Goal: Information Seeking & Learning: Learn about a topic

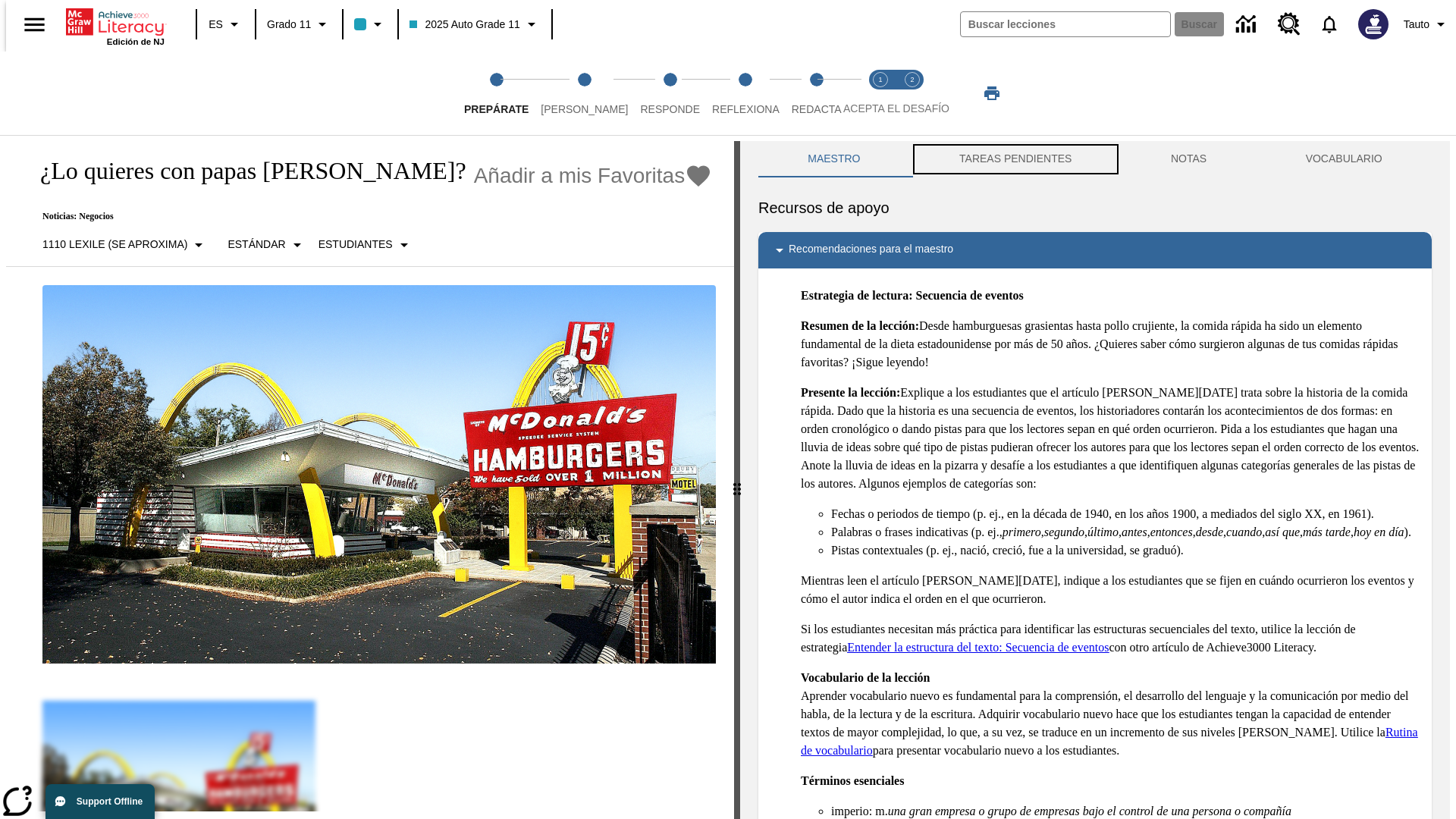
click at [1014, 160] on button "TAREAS PENDIENTES" at bounding box center [1016, 160] width 212 height 36
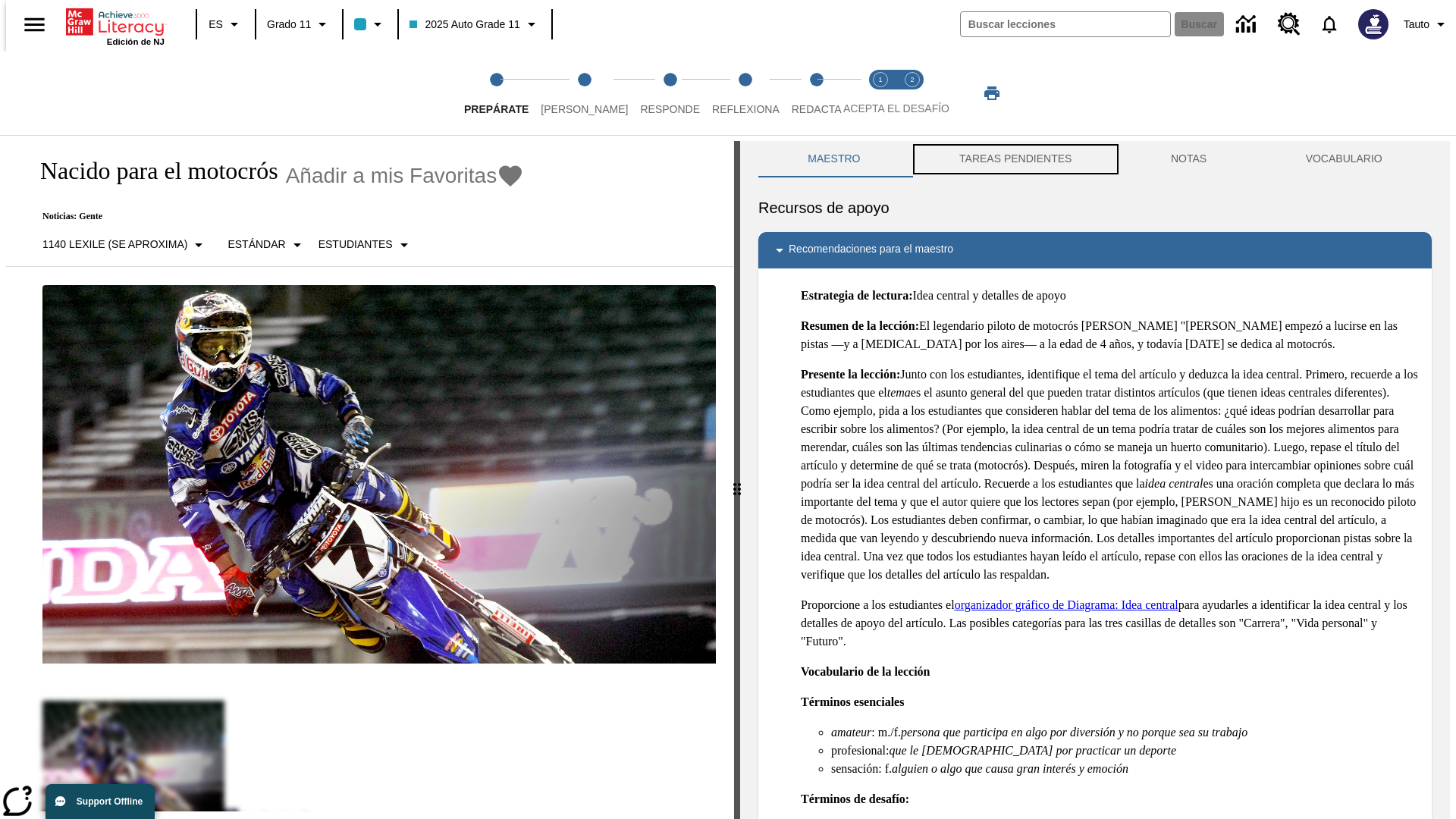
click at [1014, 160] on button "TAREAS PENDIENTES" at bounding box center [1016, 160] width 212 height 36
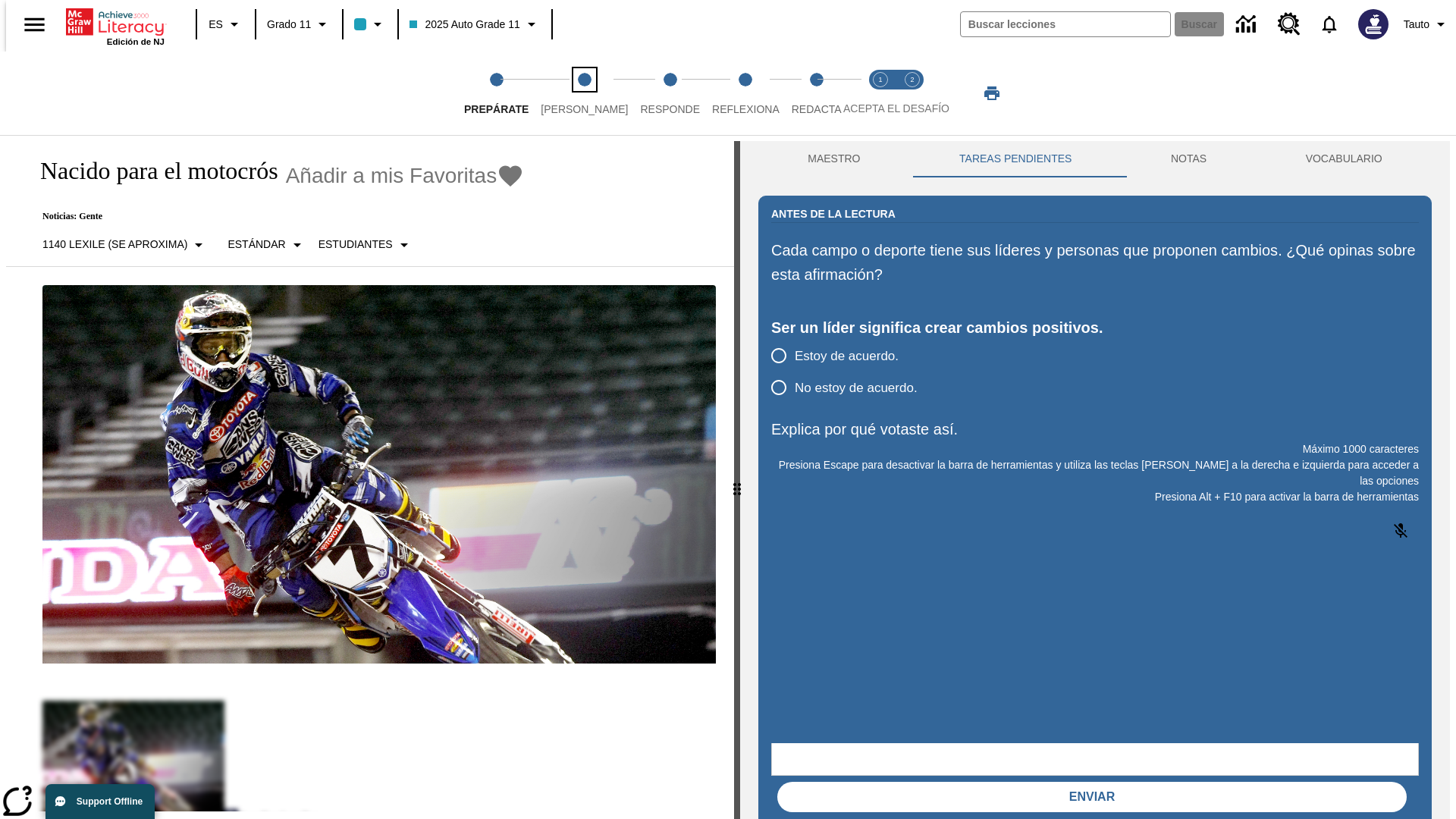
click at [572, 93] on span "[PERSON_NAME]" at bounding box center [584, 103] width 87 height 28
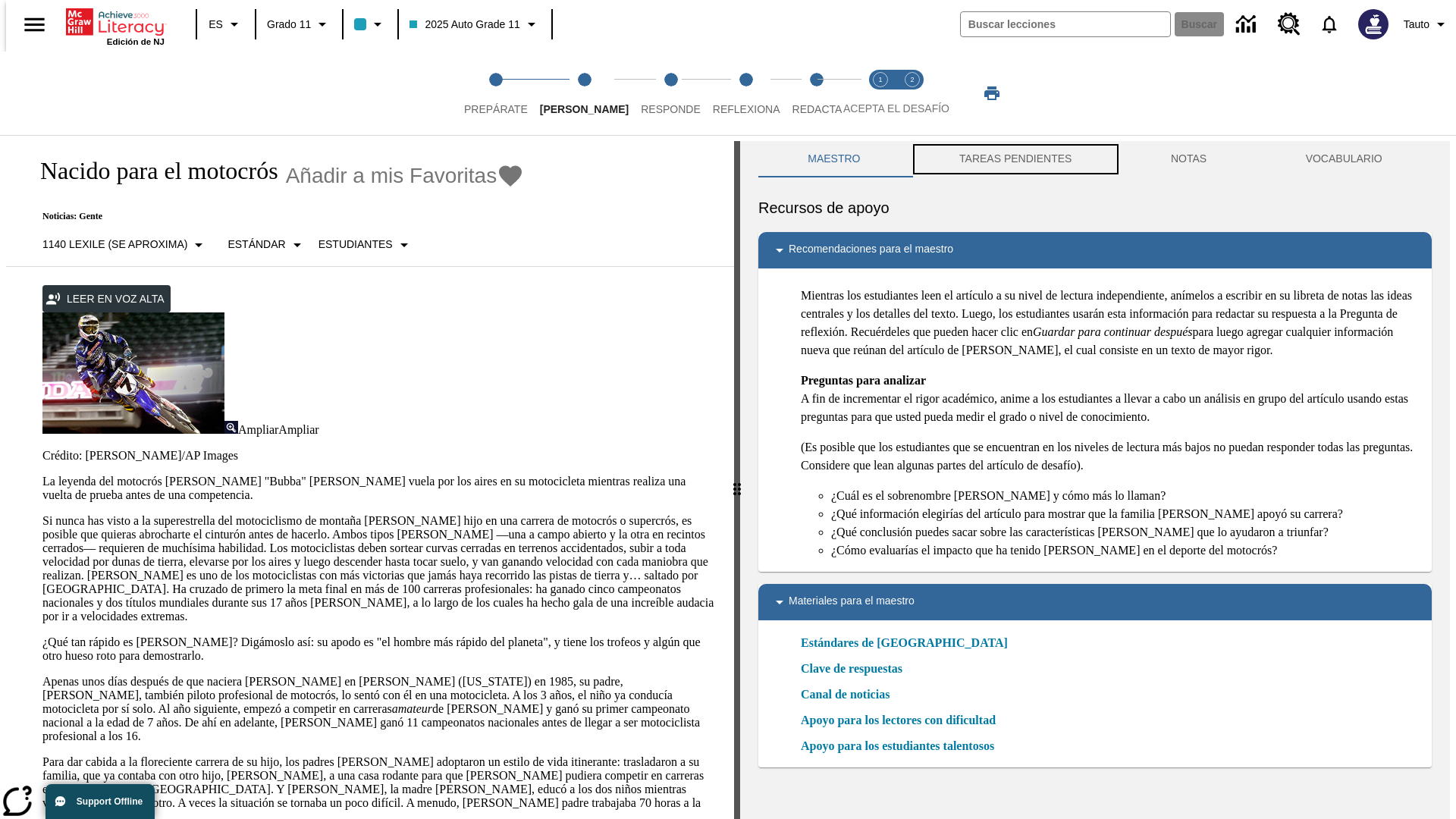
scroll to position [1, 0]
click at [1014, 160] on button "TAREAS PENDIENTES" at bounding box center [1016, 159] width 212 height 36
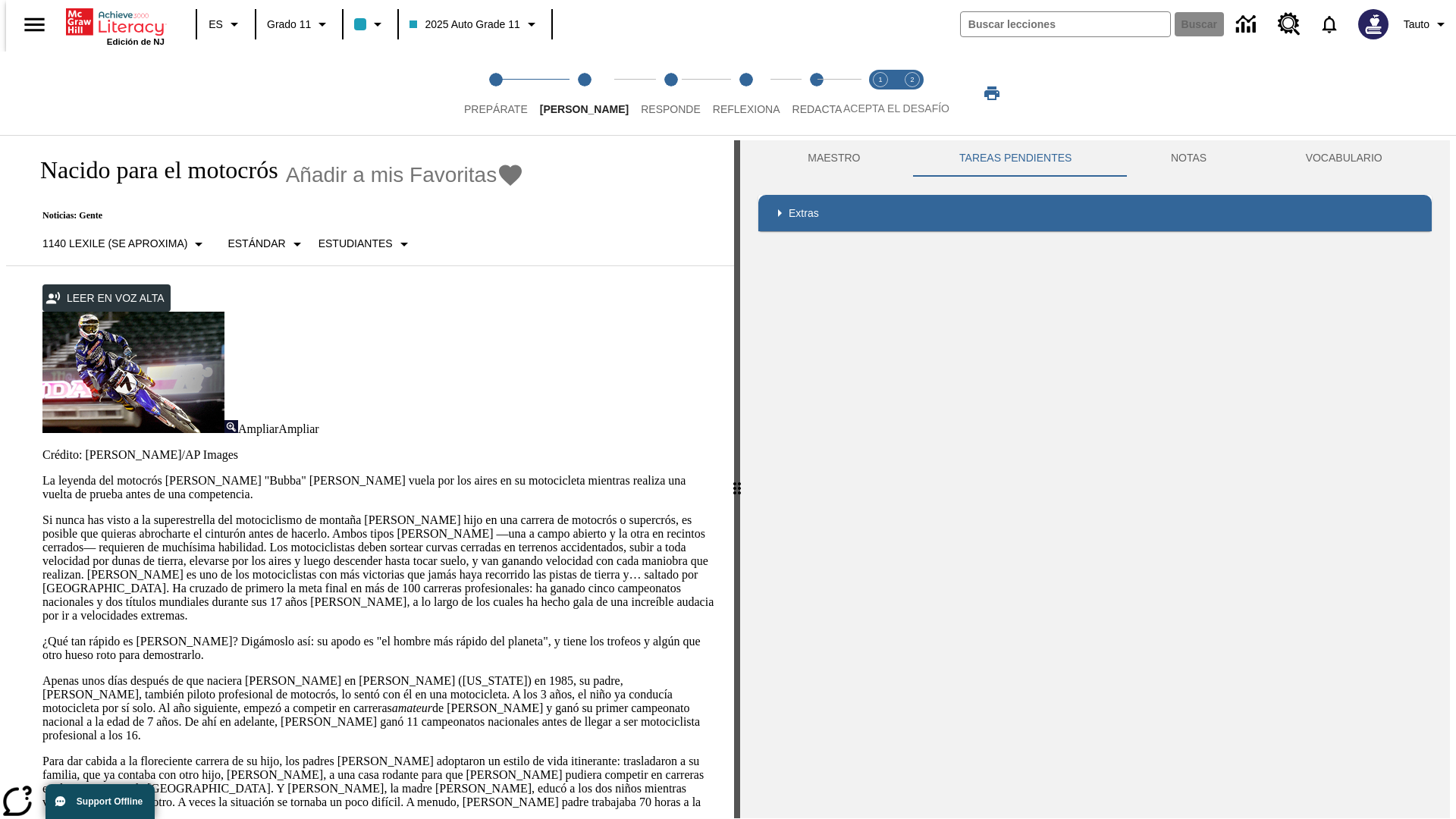
click at [43, 513] on p "Si nunca has visto a la superestrella del motociclismo de montaña [PERSON_NAME]…" at bounding box center [379, 568] width 673 height 109
click at [0, 0] on div "Enmascaramiento de pantalla" at bounding box center [0, 0] width 0 height 0
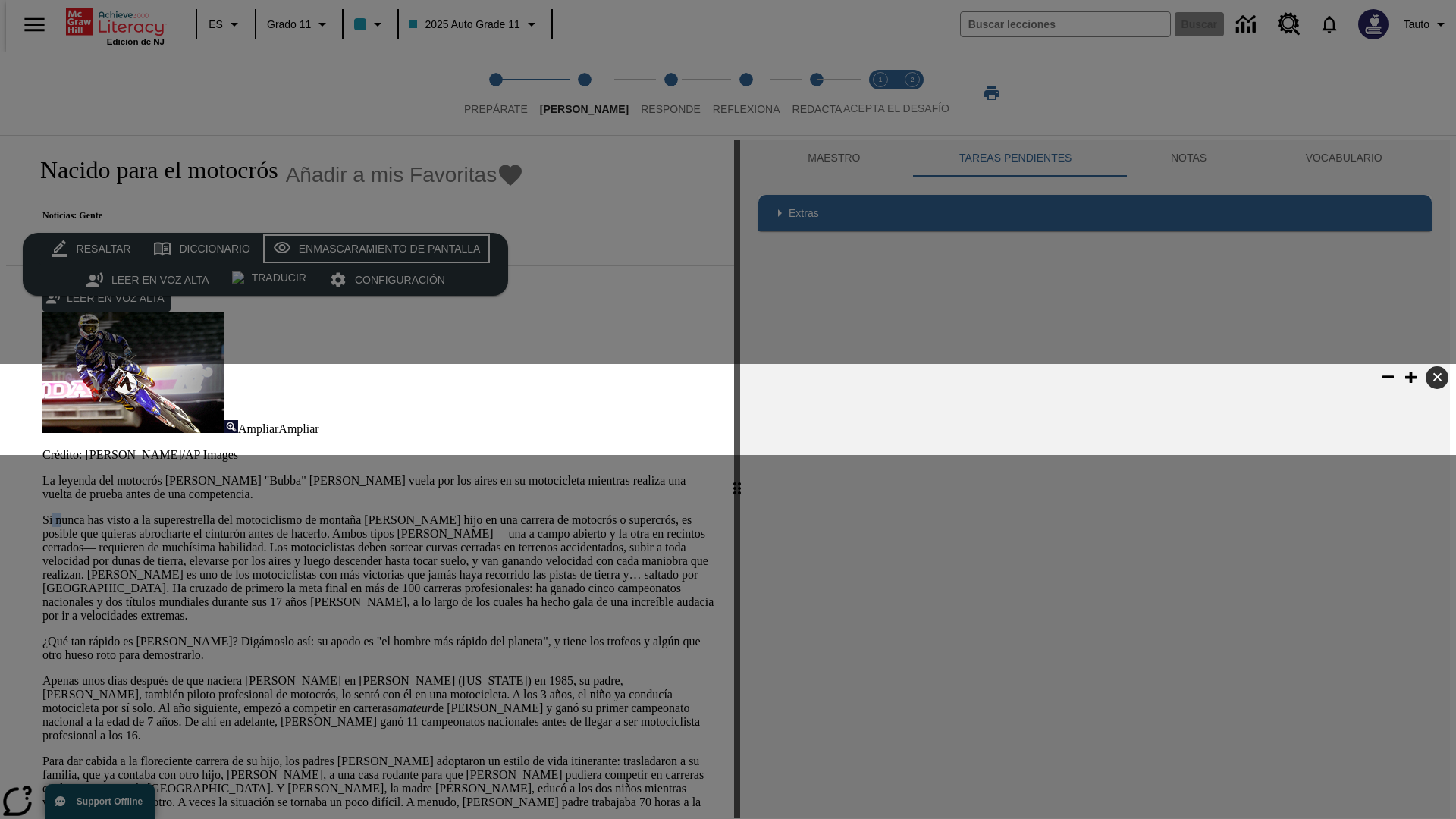
click at [373, 249] on div "Enmascaramiento de pantalla" at bounding box center [389, 249] width 182 height 19
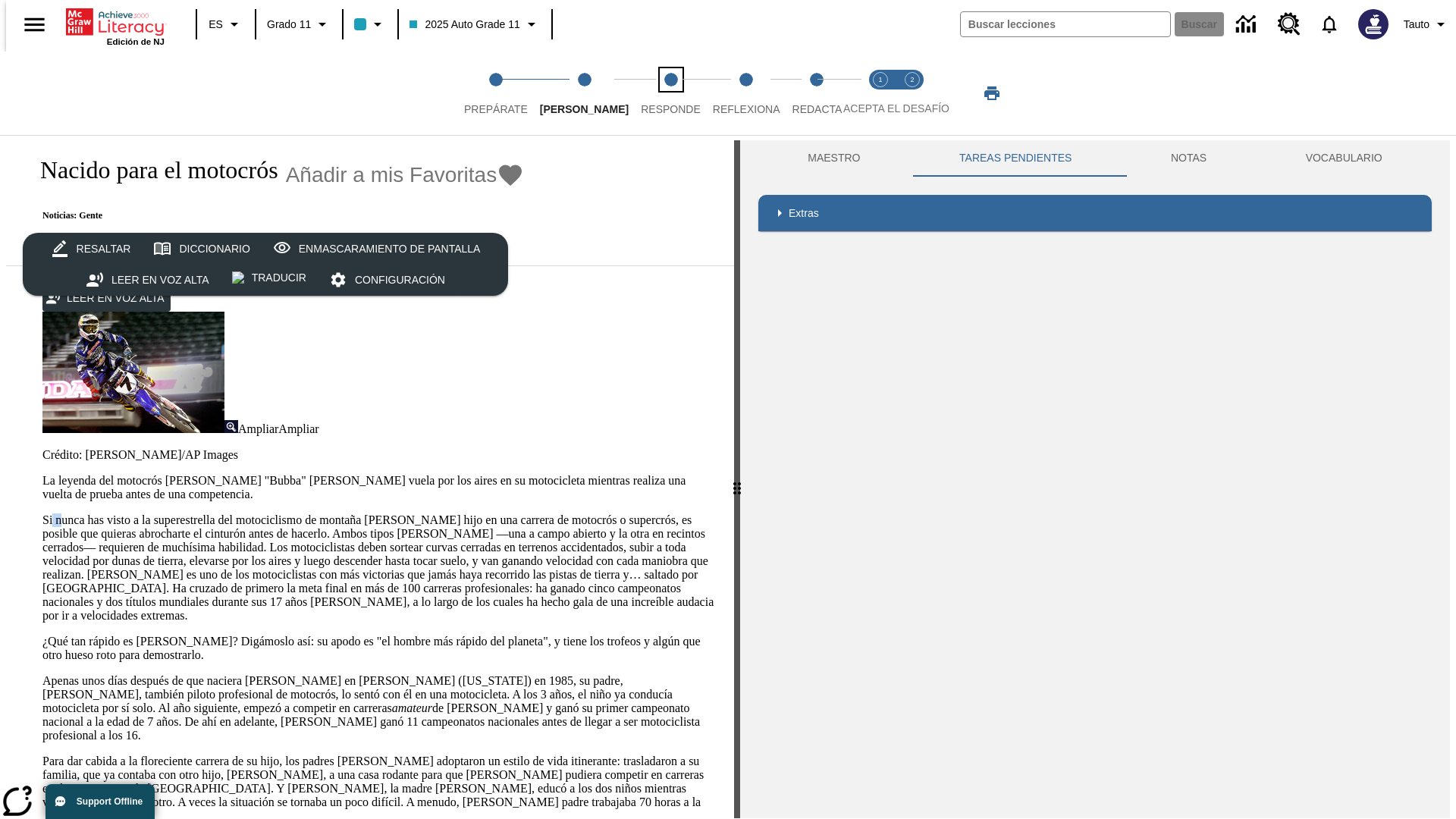
click at [648, 93] on span "Responde" at bounding box center [671, 103] width 60 height 28
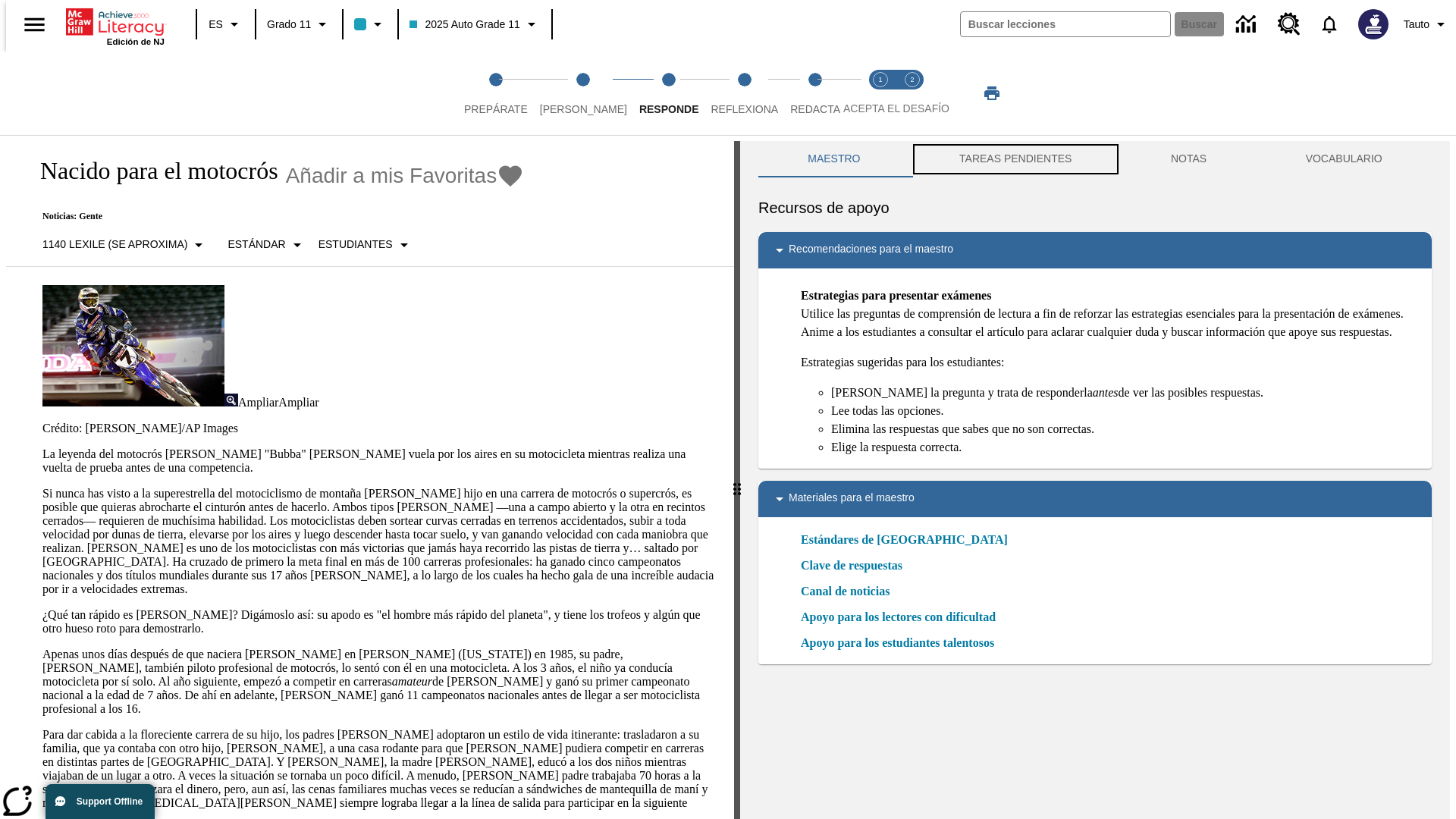
scroll to position [1, 0]
click at [1014, 160] on button "TAREAS PENDIENTES" at bounding box center [1016, 159] width 212 height 36
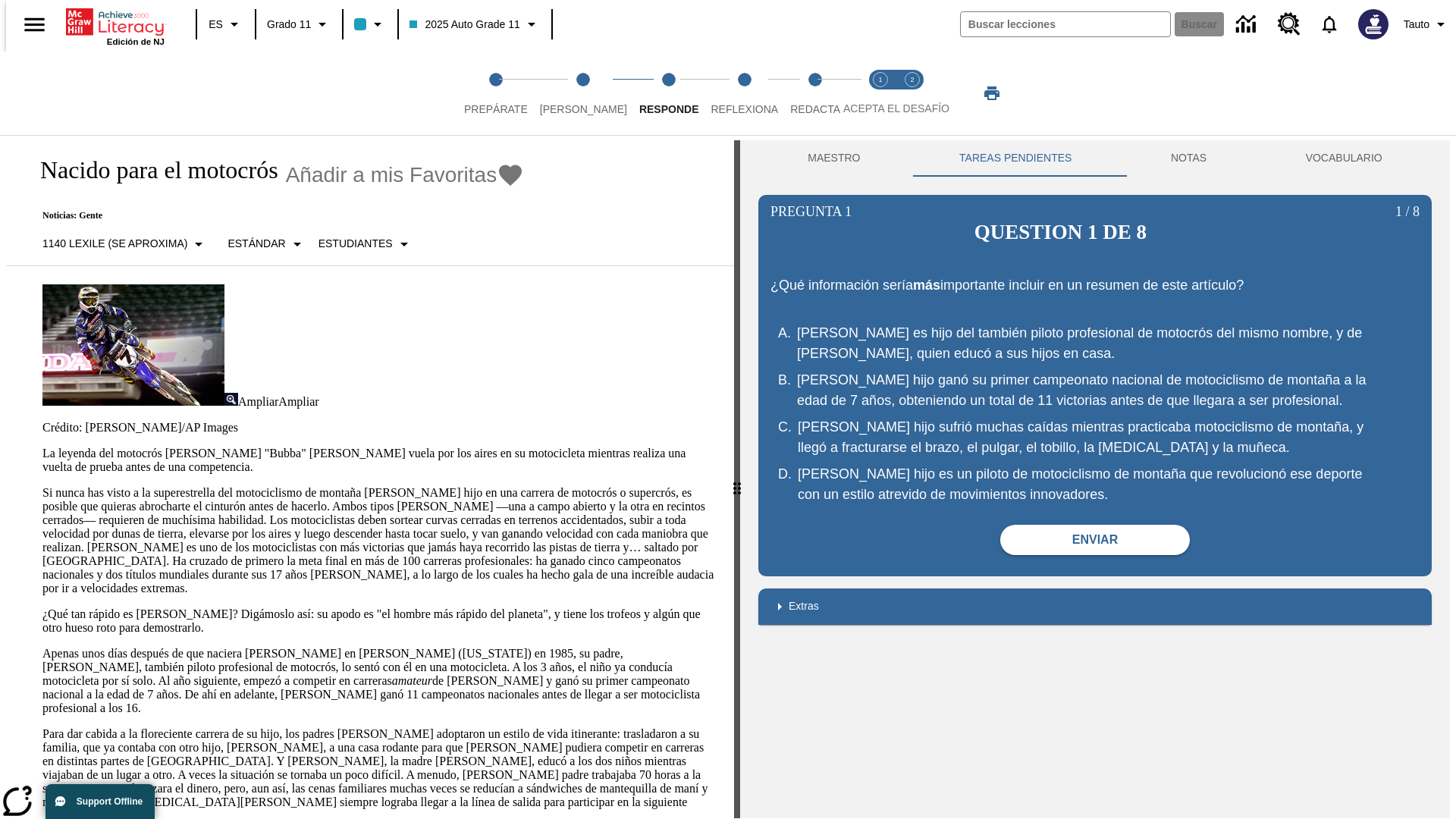
click at [43, 486] on p "Si nunca has visto a la superestrella del motociclismo de montaña [PERSON_NAME]…" at bounding box center [379, 540] width 673 height 109
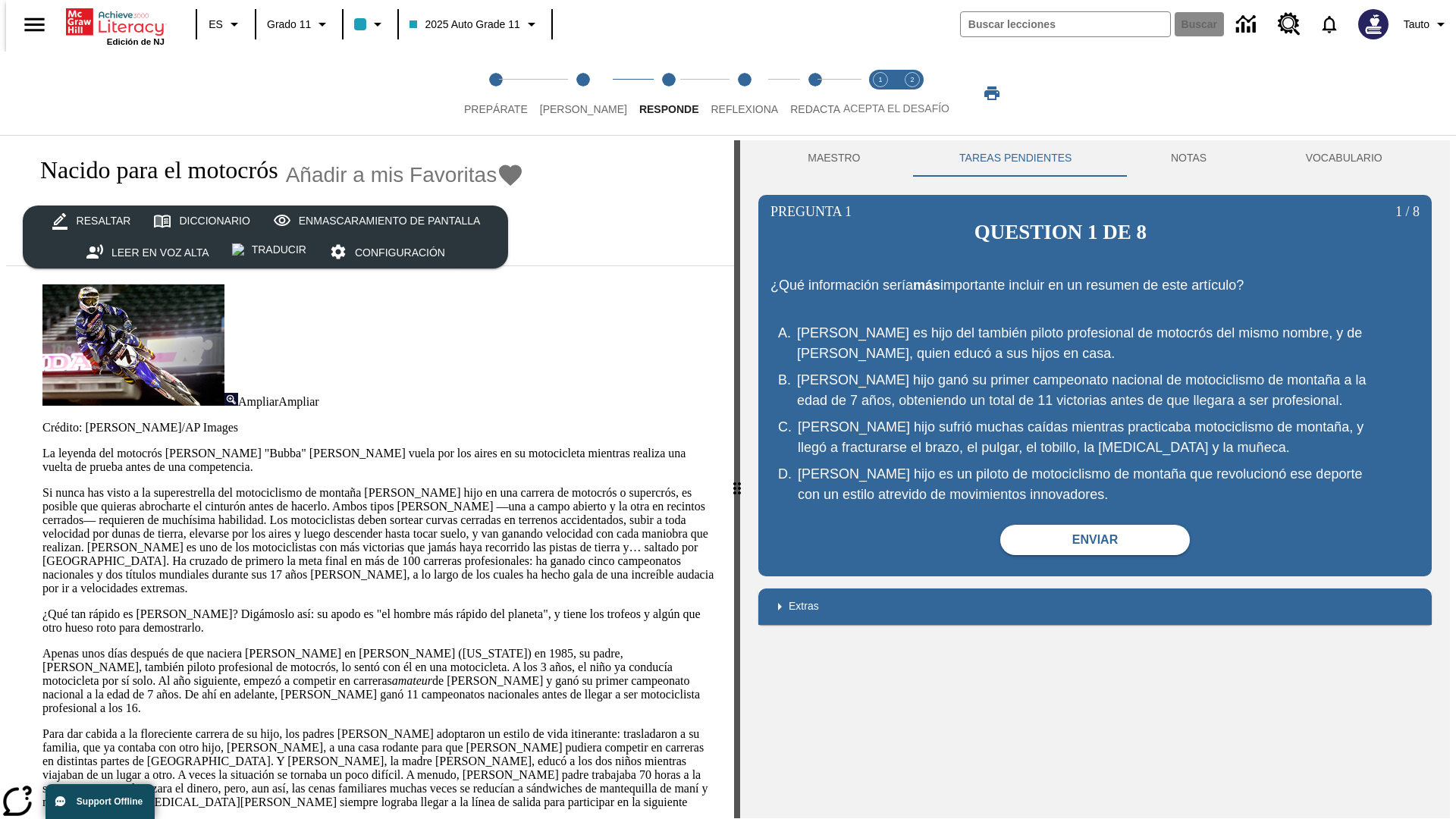
click at [43, 486] on p "Si nunca has visto a la superestrella del motociclismo de montaña [PERSON_NAME]…" at bounding box center [379, 540] width 673 height 109
click at [724, 93] on span "Reflexiona" at bounding box center [743, 103] width 67 height 28
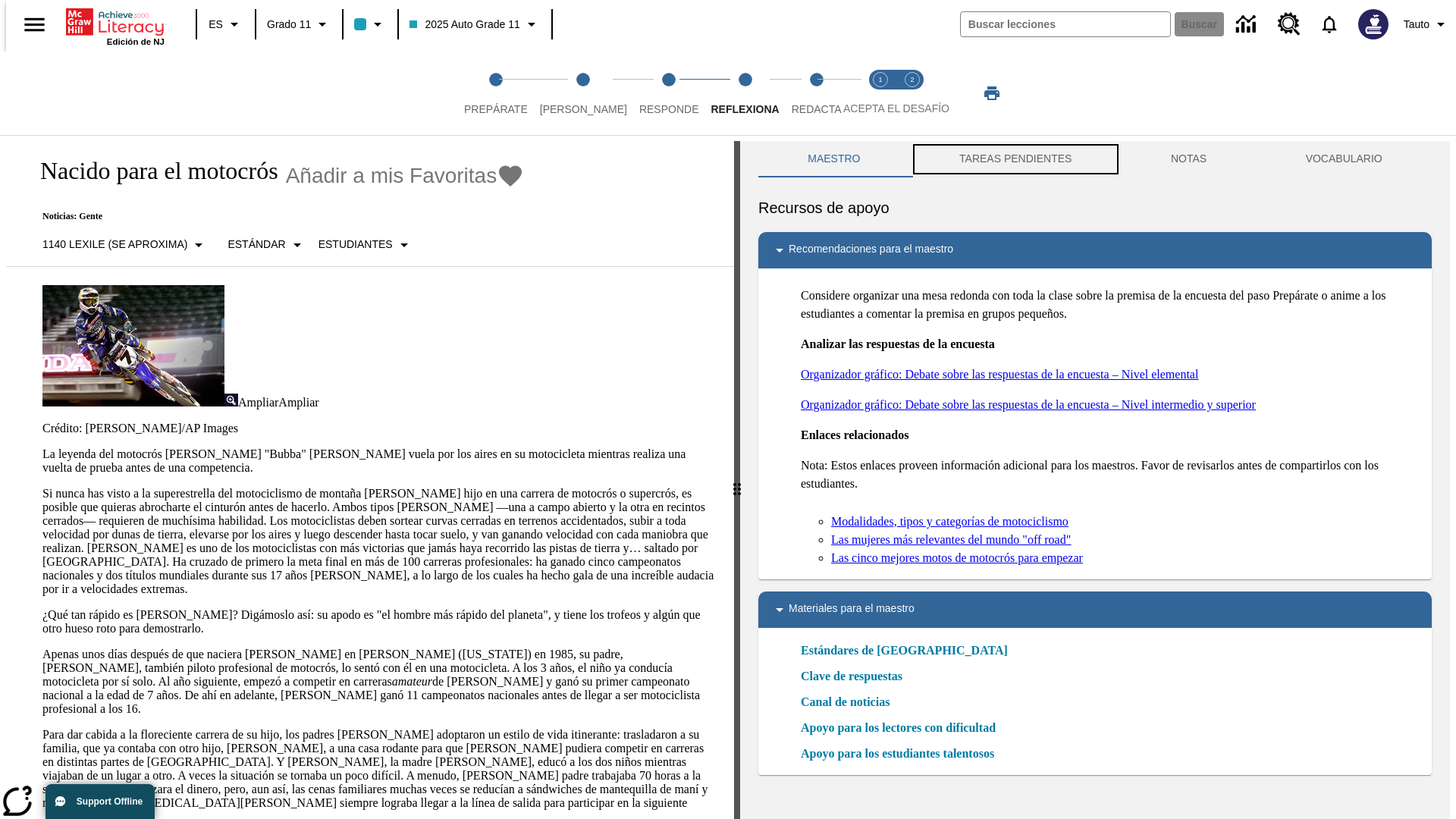
scroll to position [1, 0]
click at [1014, 160] on button "TAREAS PENDIENTES" at bounding box center [1016, 159] width 212 height 36
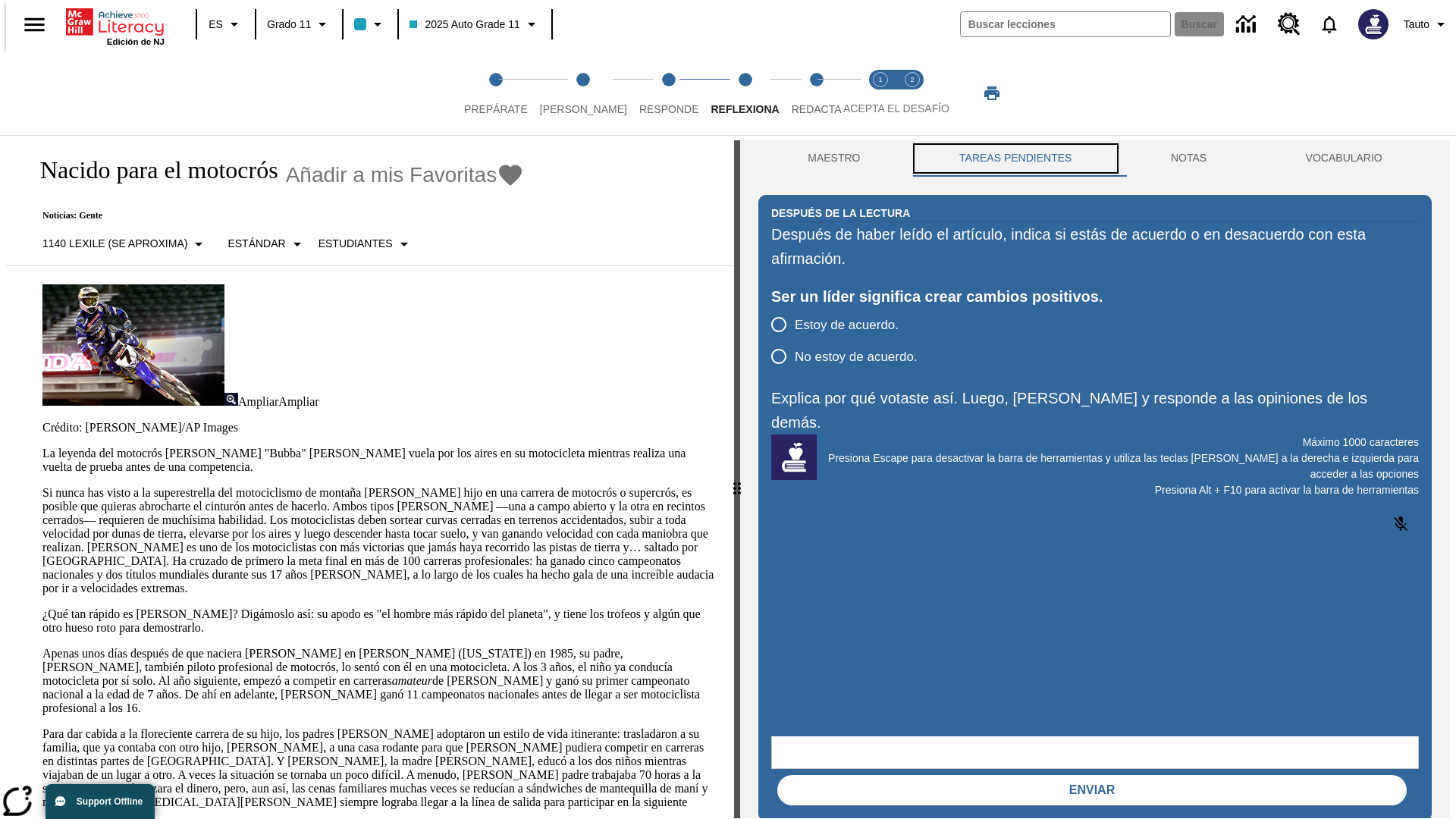
scroll to position [0, 0]
click at [43, 486] on p "Si nunca has visto a la superestrella del motociclismo de montaña [PERSON_NAME]…" at bounding box center [379, 540] width 673 height 109
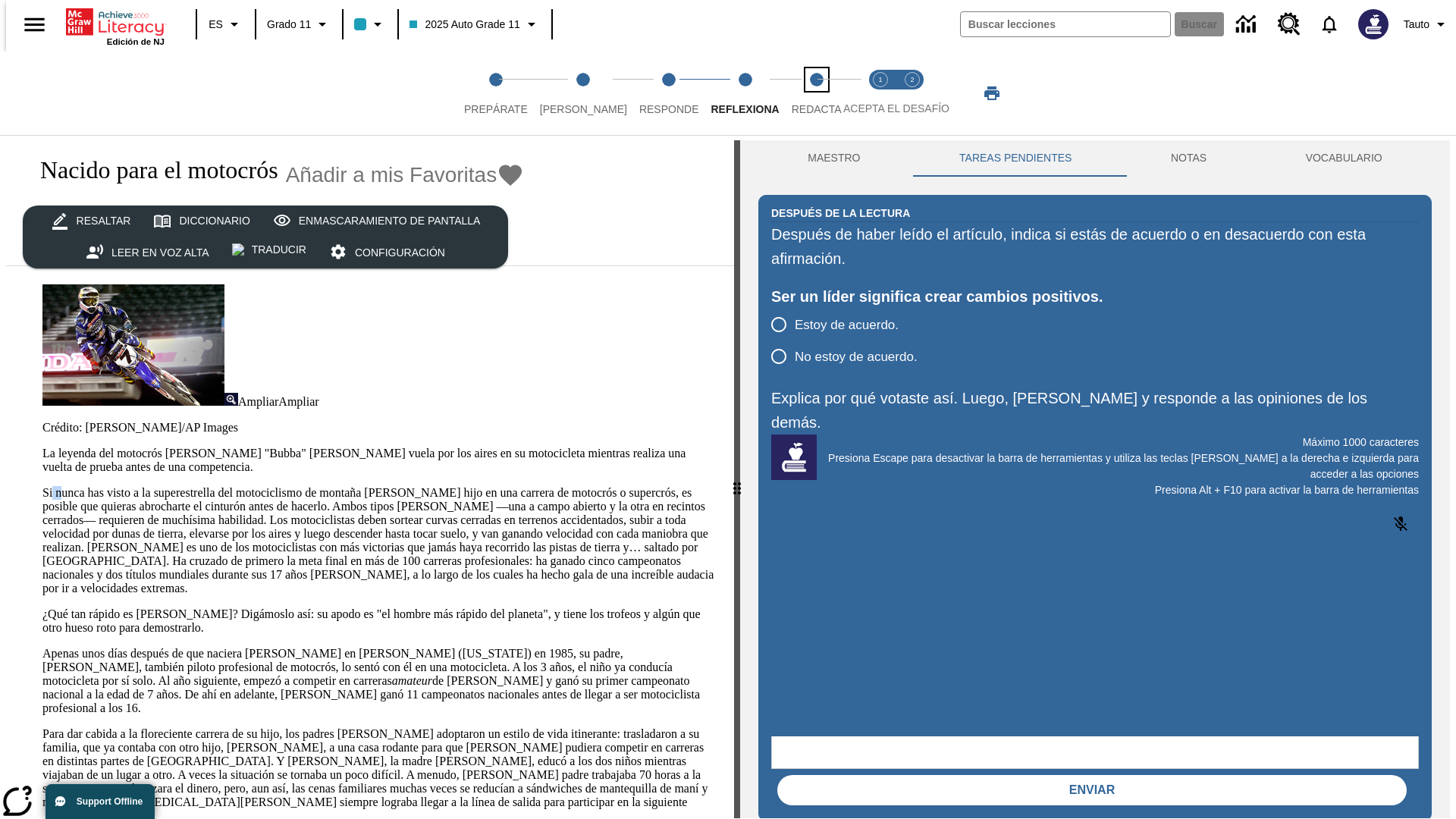
click at [800, 93] on span "Redacta" at bounding box center [816, 103] width 50 height 28
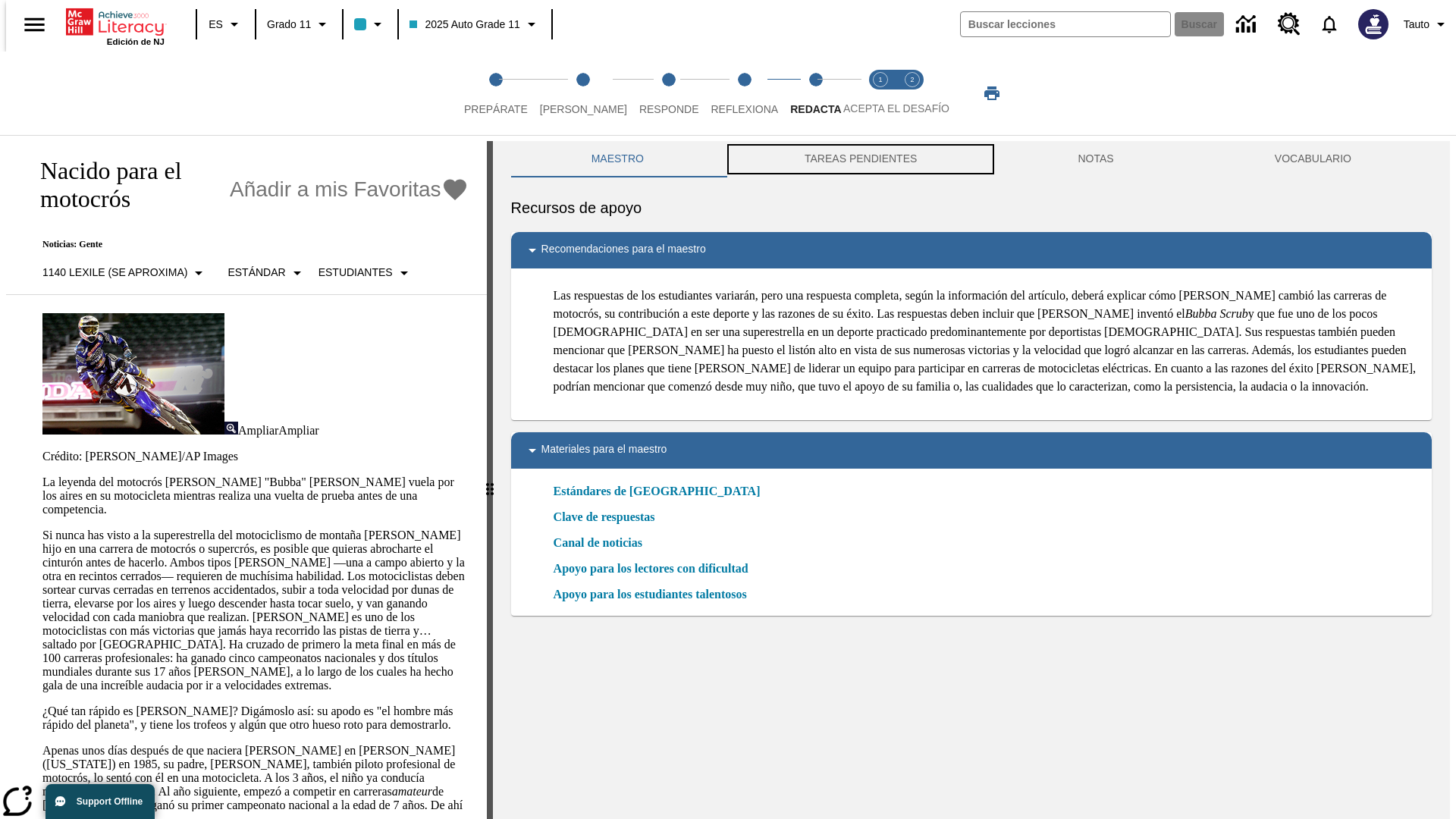
scroll to position [1, 0]
click at [859, 160] on button "TAREAS PENDIENTES" at bounding box center [861, 159] width 273 height 36
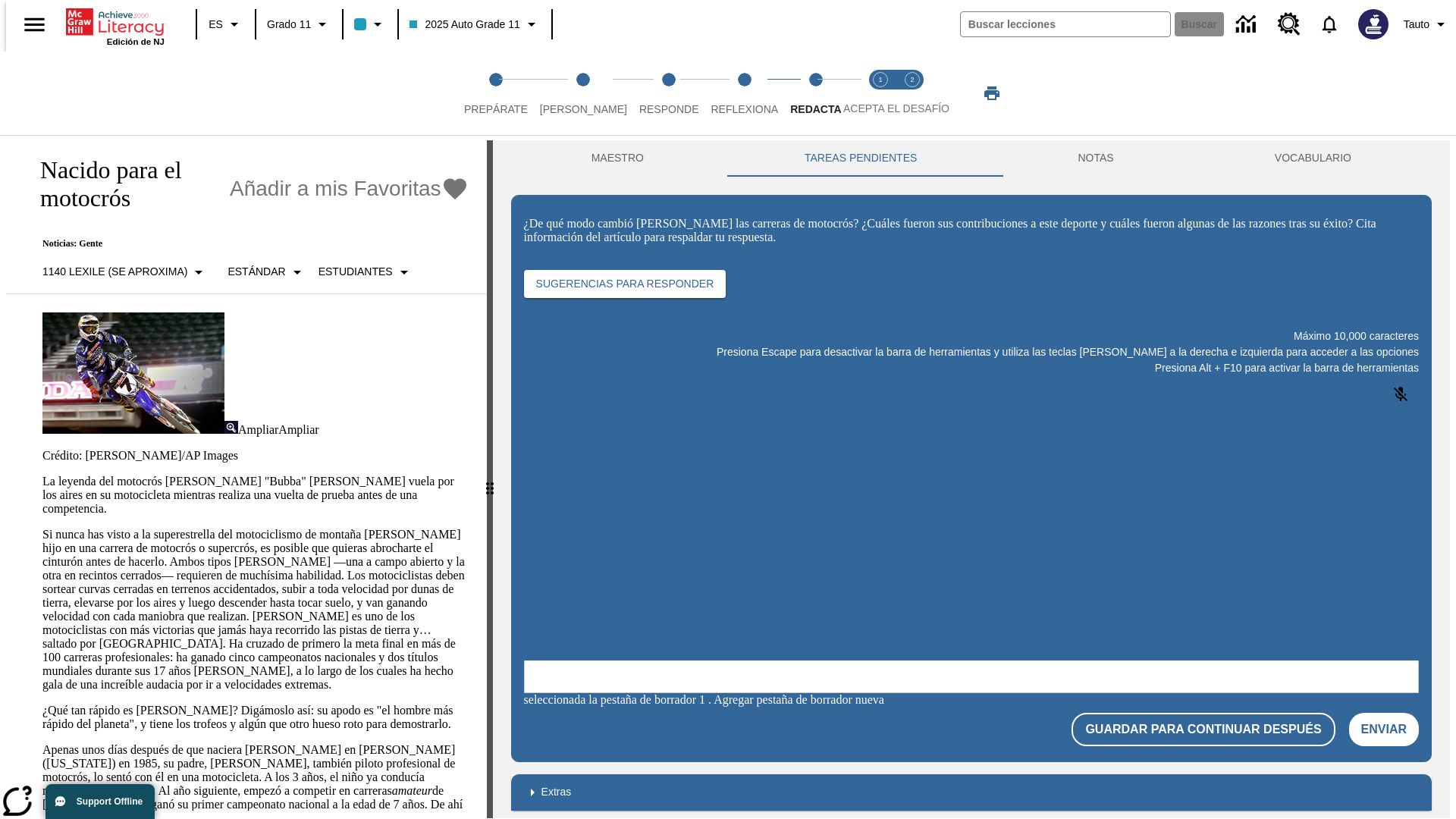
scroll to position [0, 0]
click at [43, 528] on p "Si nunca has visto a la superestrella del motociclismo de montaña [PERSON_NAME]…" at bounding box center [255, 609] width 426 height 163
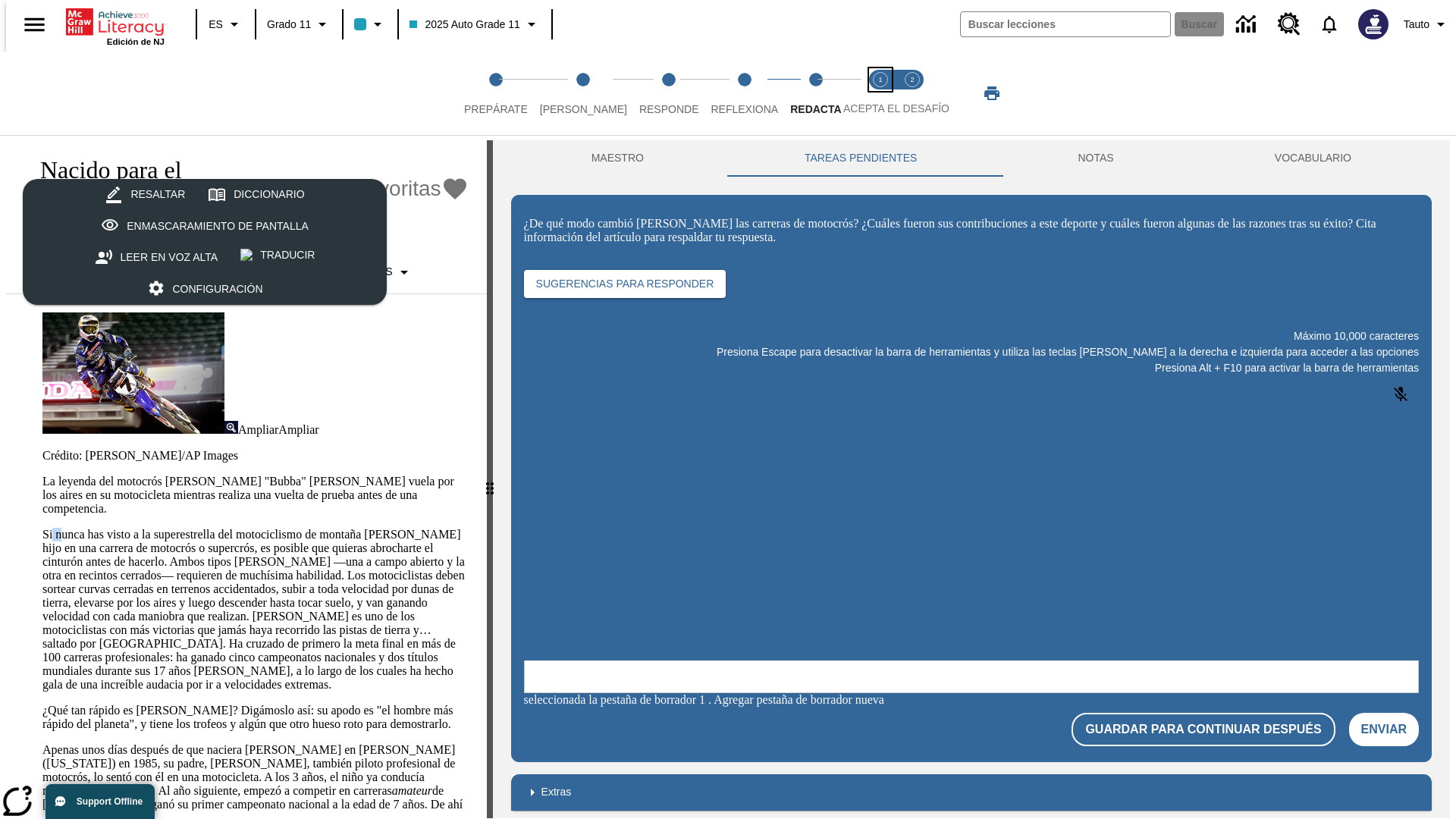
click at [880, 93] on span "Acepta el desafío lee step 1 of 2" at bounding box center [880, 103] width 20 height 28
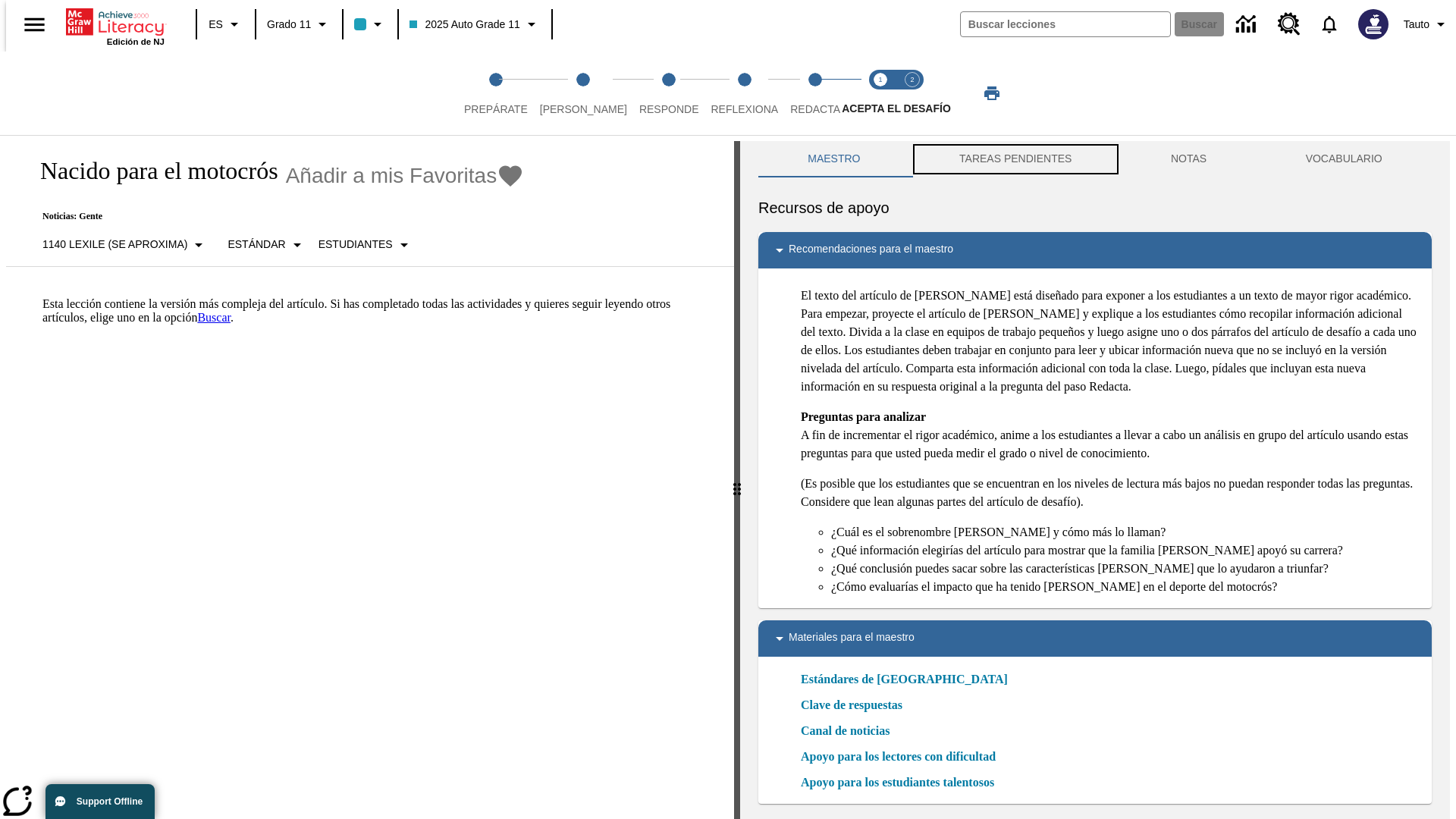
scroll to position [5, 0]
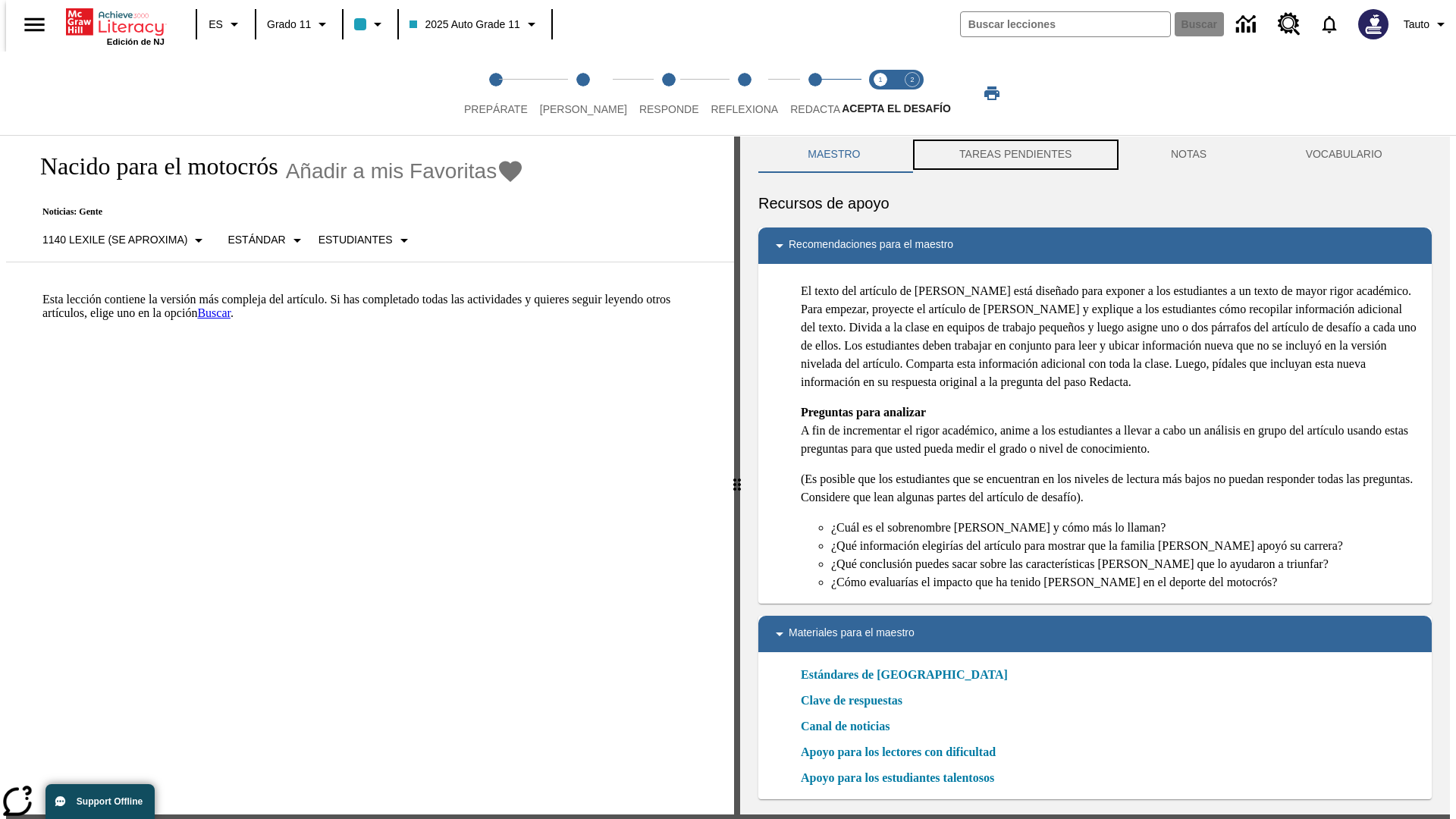
click at [1014, 160] on button "TAREAS PENDIENTES" at bounding box center [1016, 155] width 212 height 36
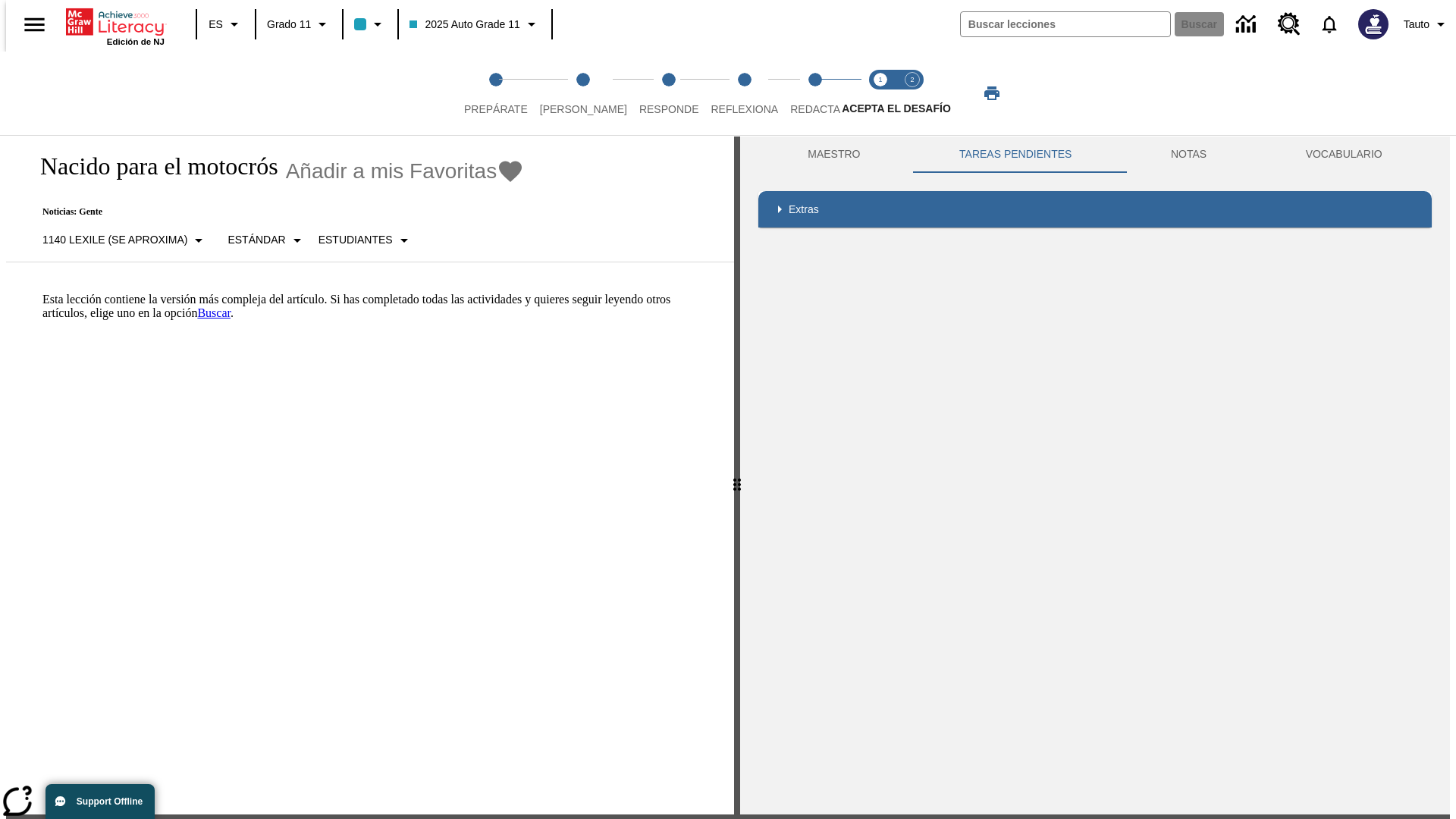
click at [43, 292] on p "Esta lección contiene la versión más compleja del artículo. Si has completado t…" at bounding box center [379, 306] width 673 height 28
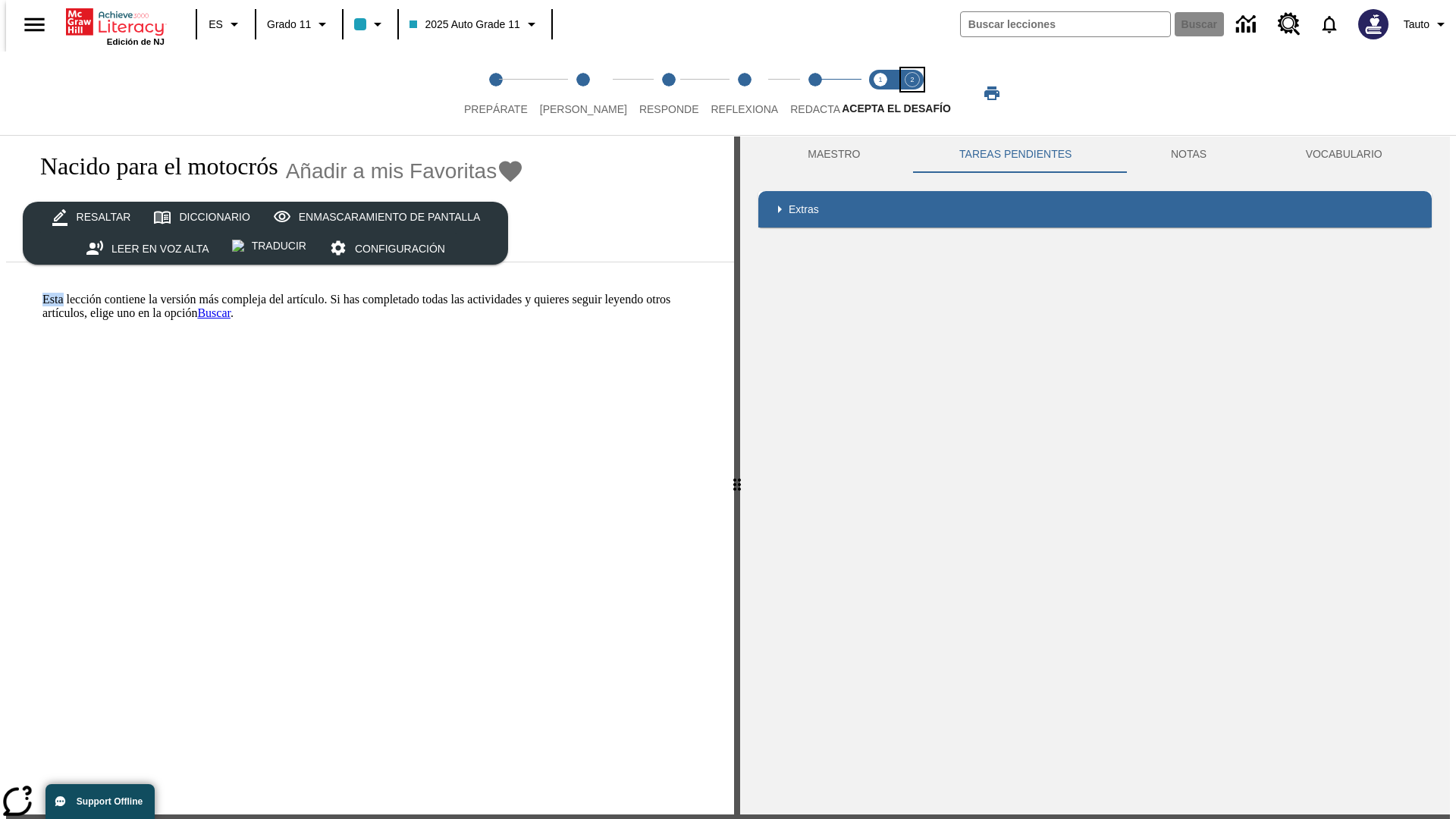
click at [912, 93] on span "Acepta el desafío contesta step 2 of 2" at bounding box center [912, 103] width 20 height 28
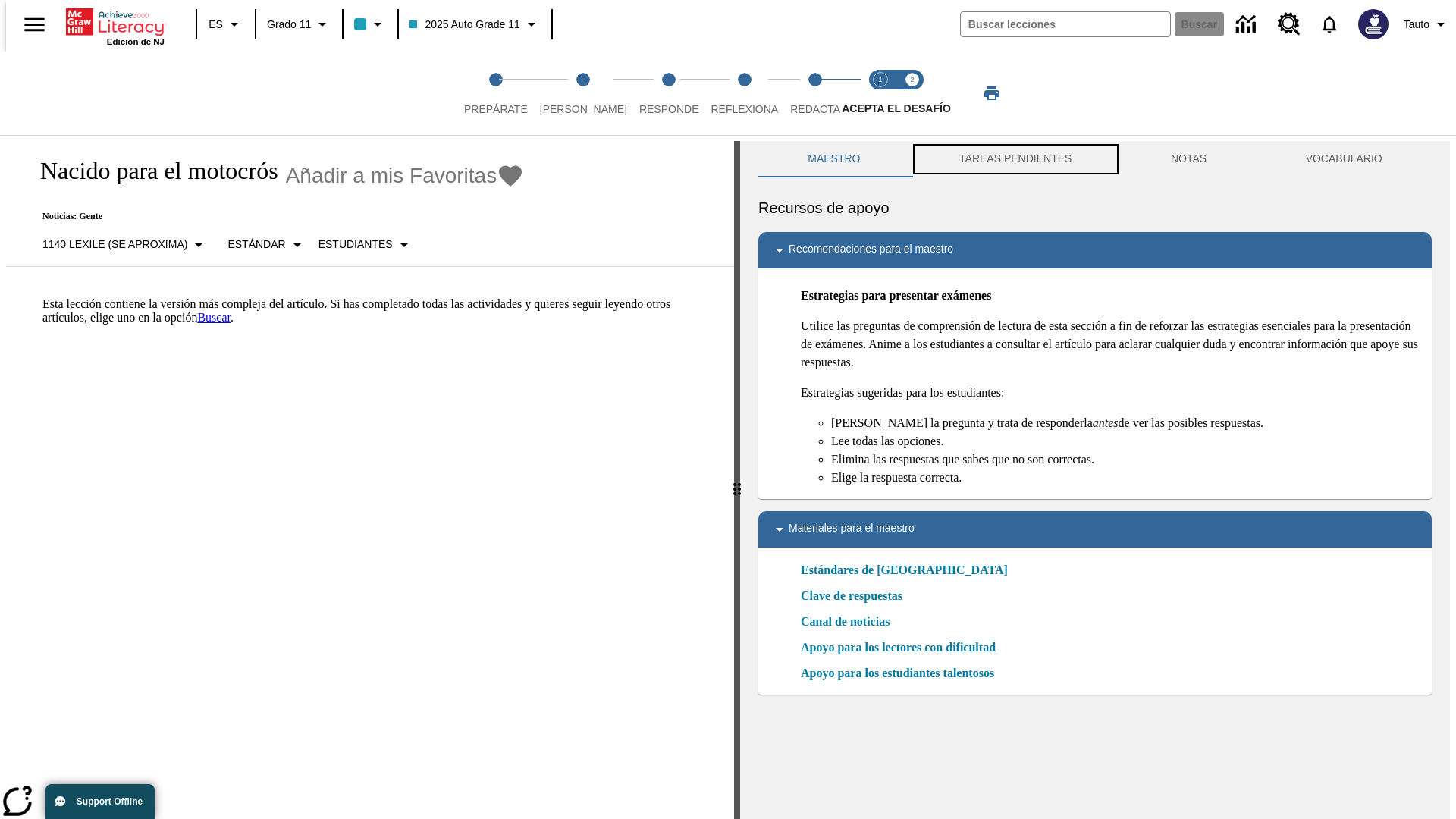
scroll to position [5, 0]
